Goal: Task Accomplishment & Management: Manage account settings

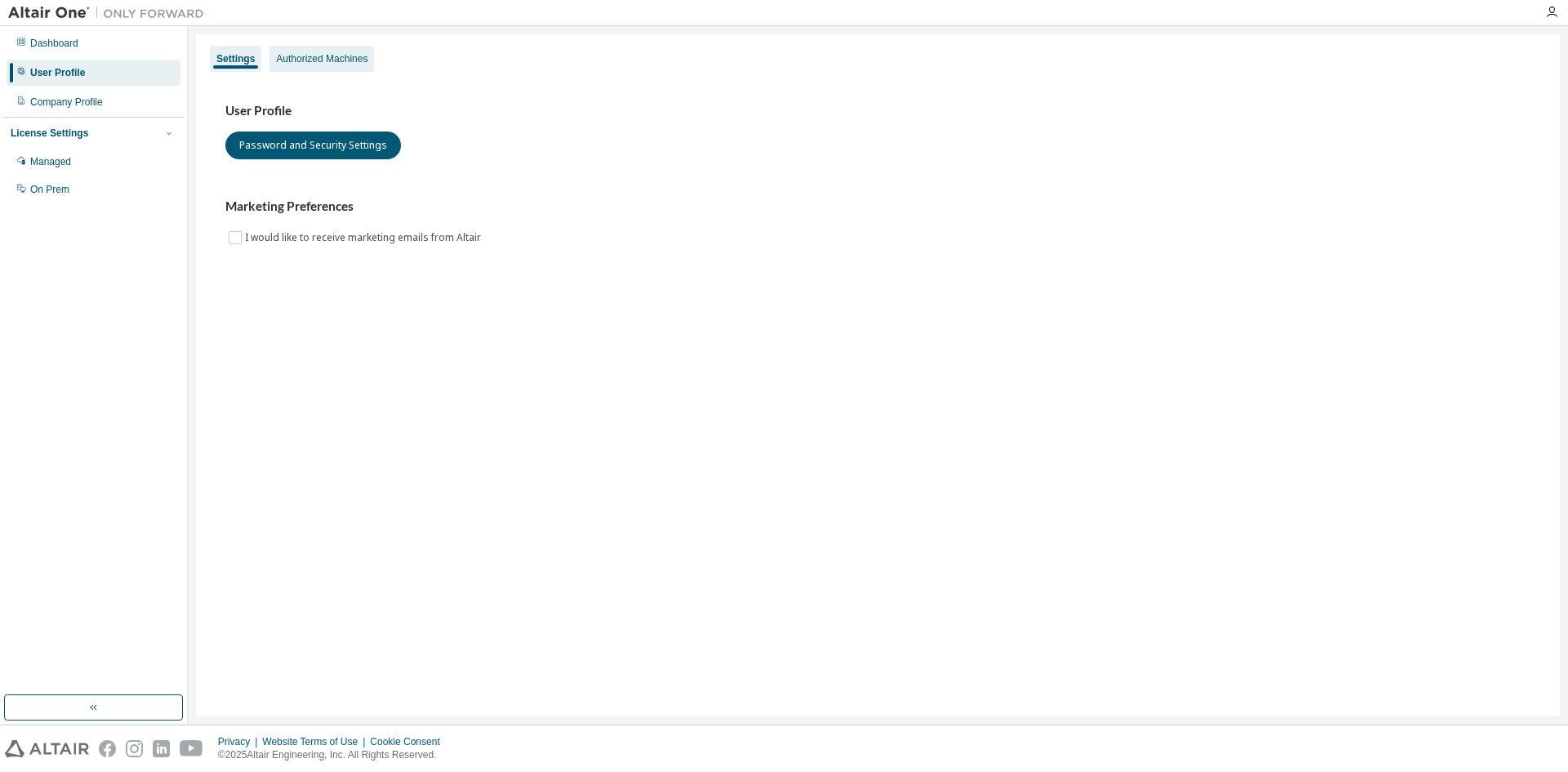
click at [325, 54] on div "Authorized Machines" at bounding box center [321, 58] width 92 height 13
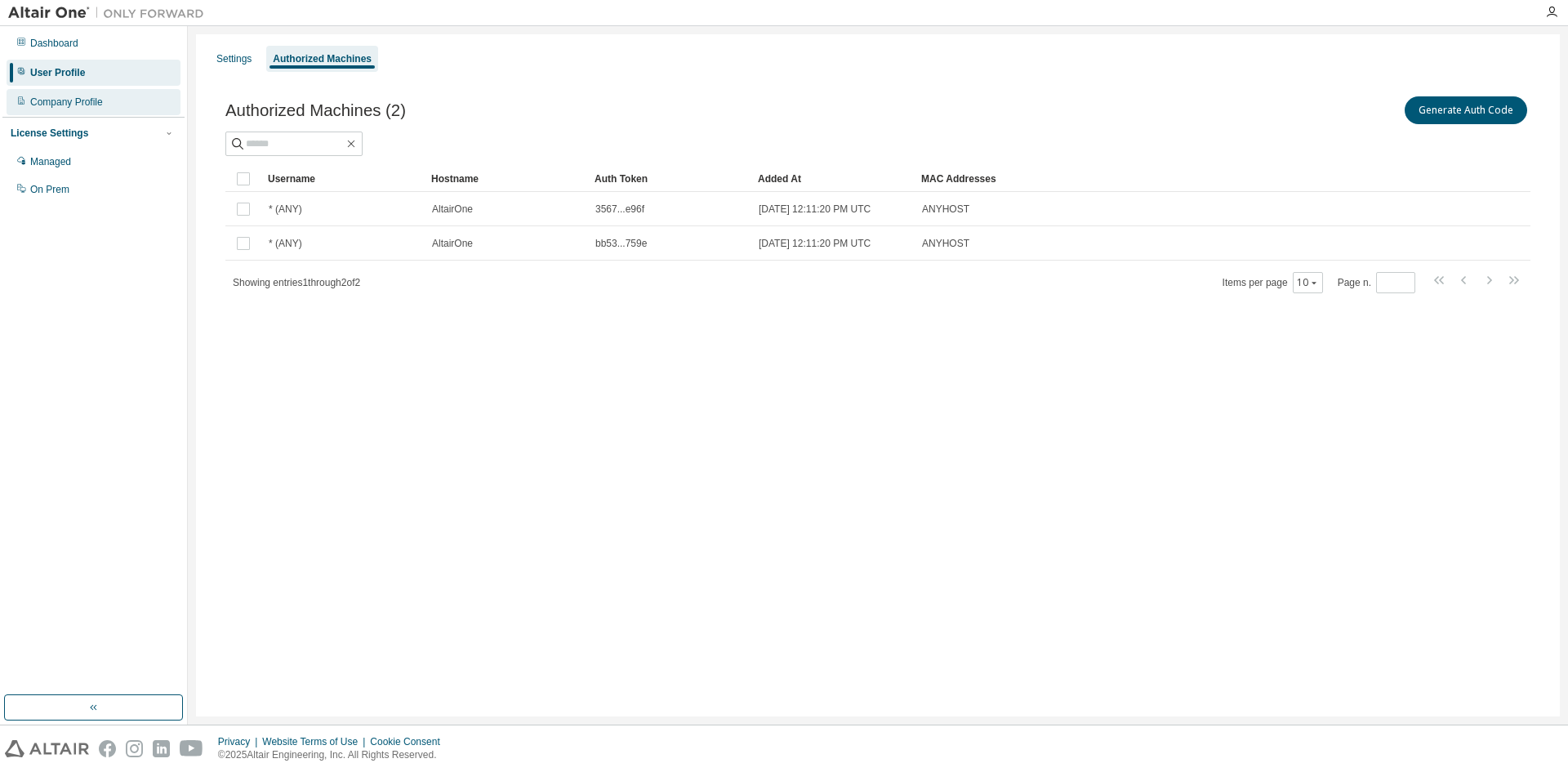
click at [96, 105] on div "Company Profile" at bounding box center [66, 102] width 73 height 13
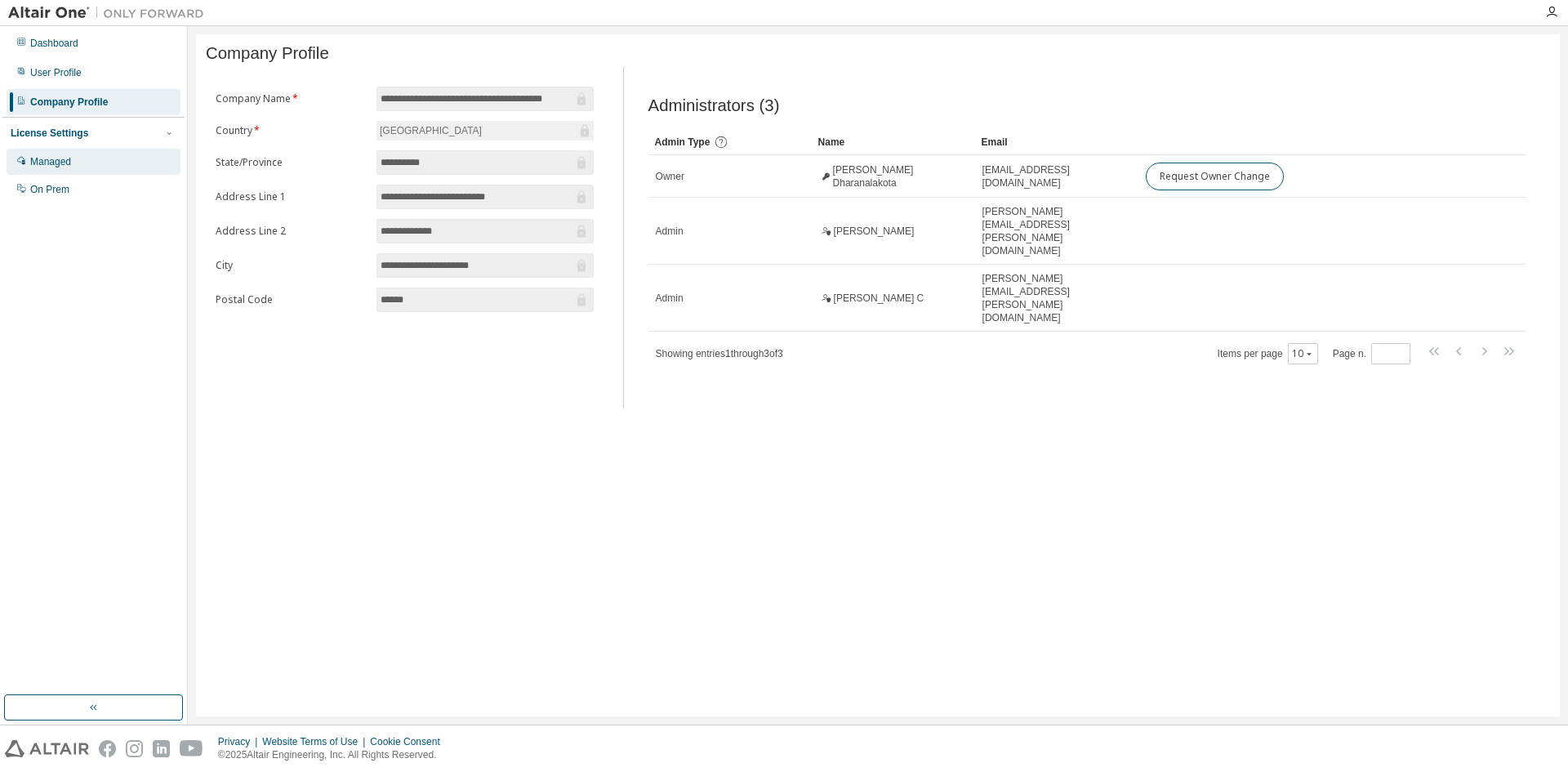
click at [63, 161] on div "Managed" at bounding box center [51, 161] width 41 height 13
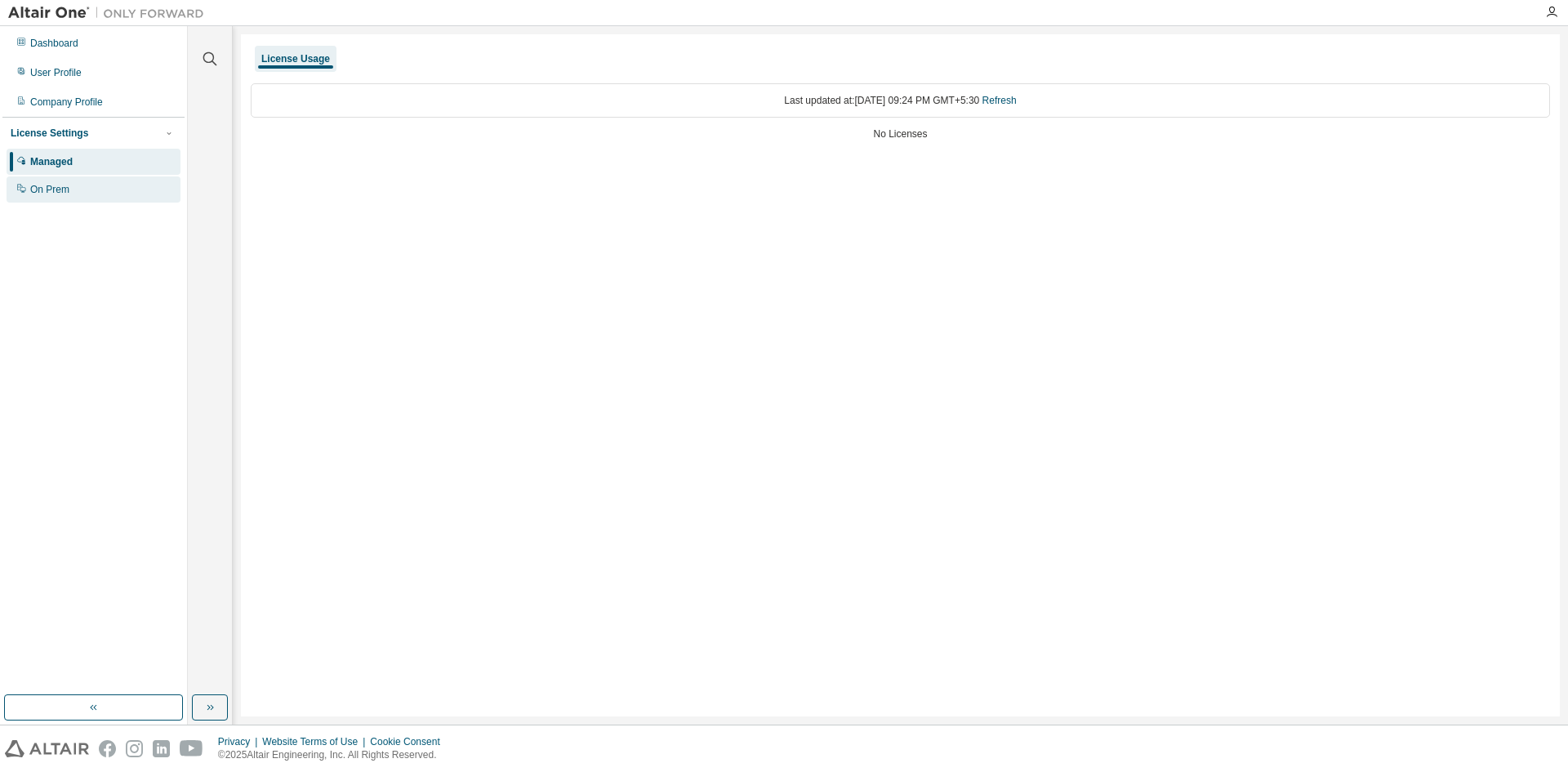
click at [66, 184] on div "On Prem" at bounding box center [50, 189] width 39 height 13
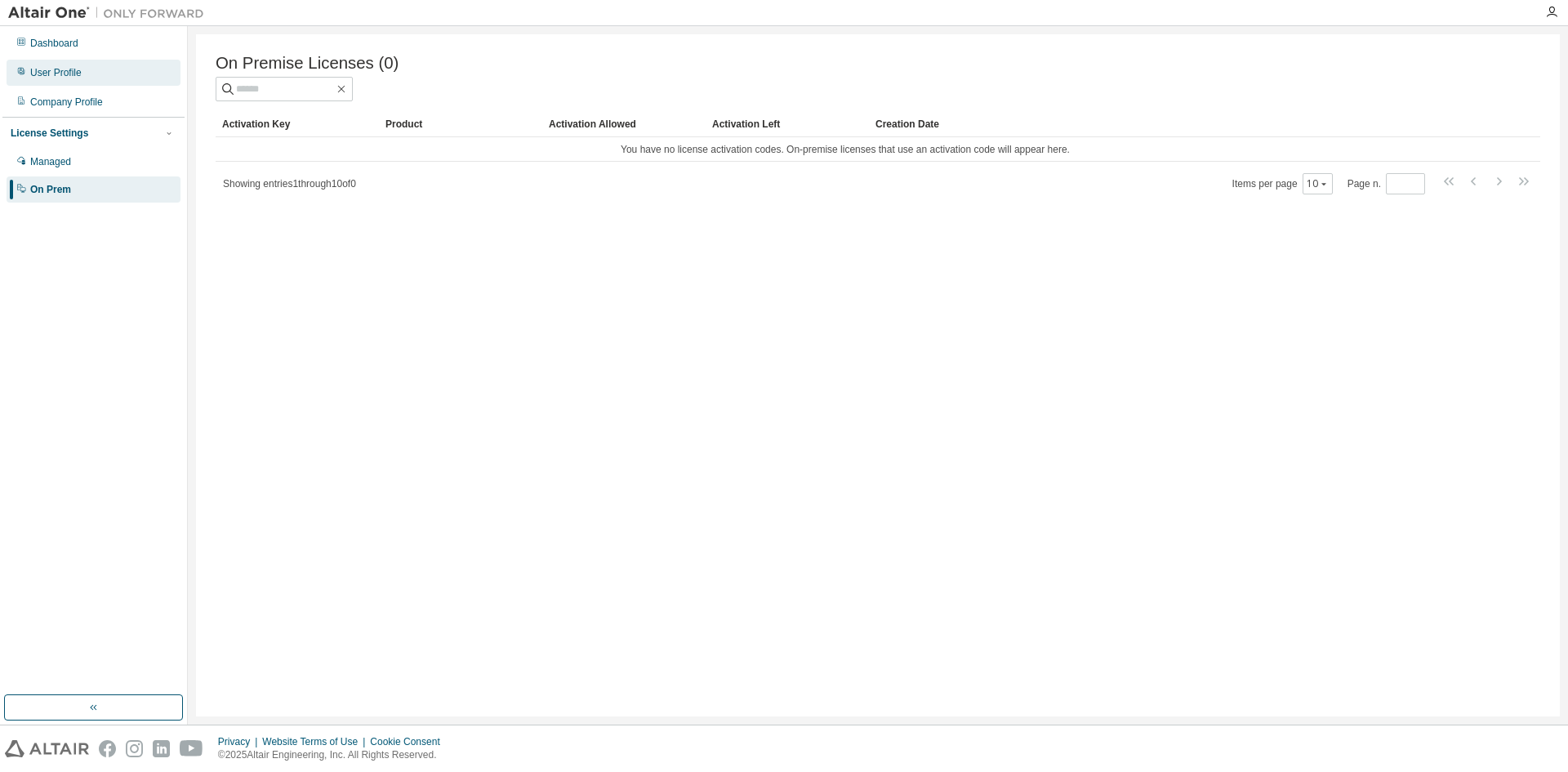
click at [72, 75] on div "User Profile" at bounding box center [56, 72] width 51 height 13
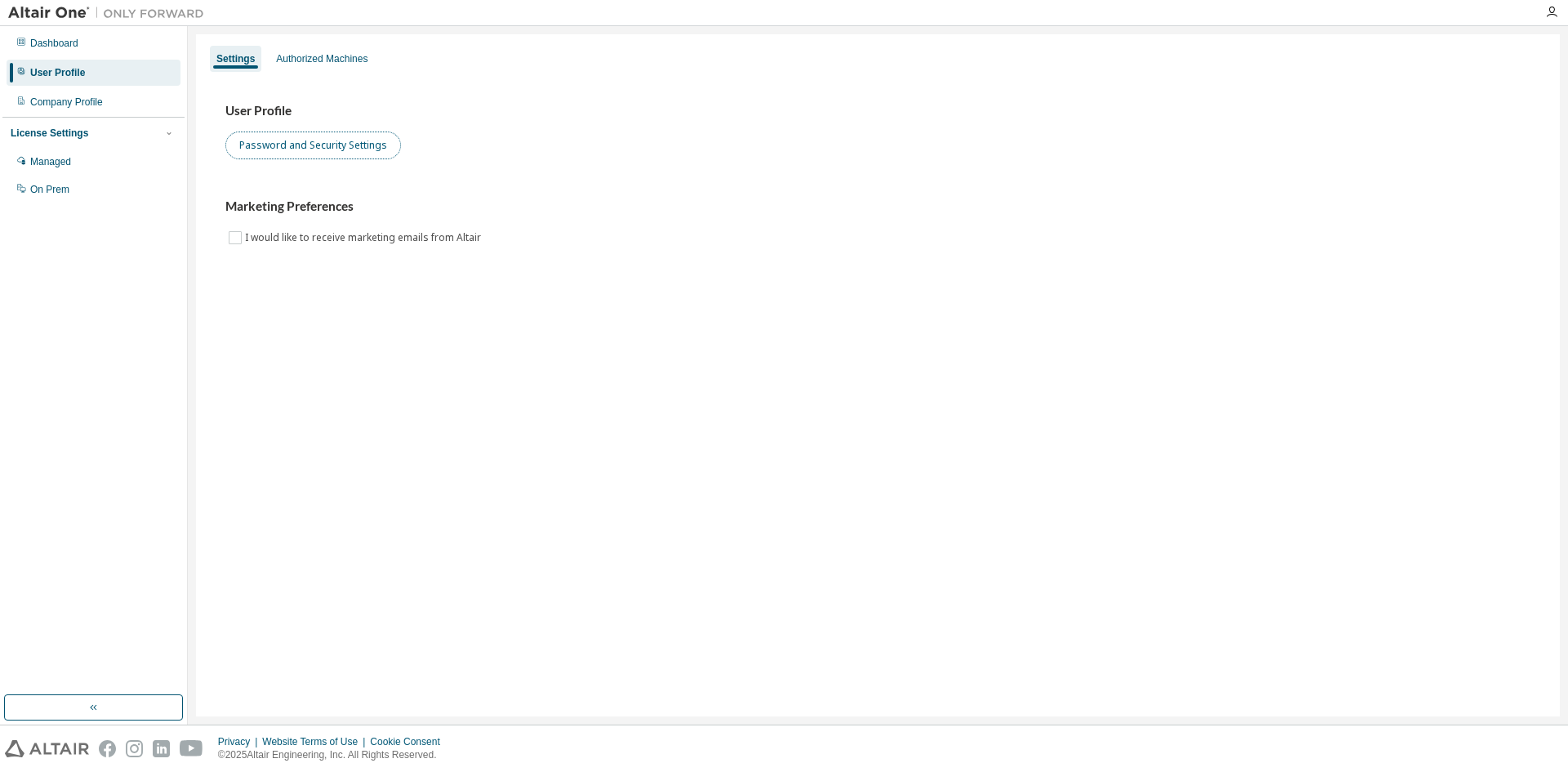
click at [301, 153] on button "Password and Security Settings" at bounding box center [313, 146] width 176 height 27
